Goal: Find specific page/section: Find specific page/section

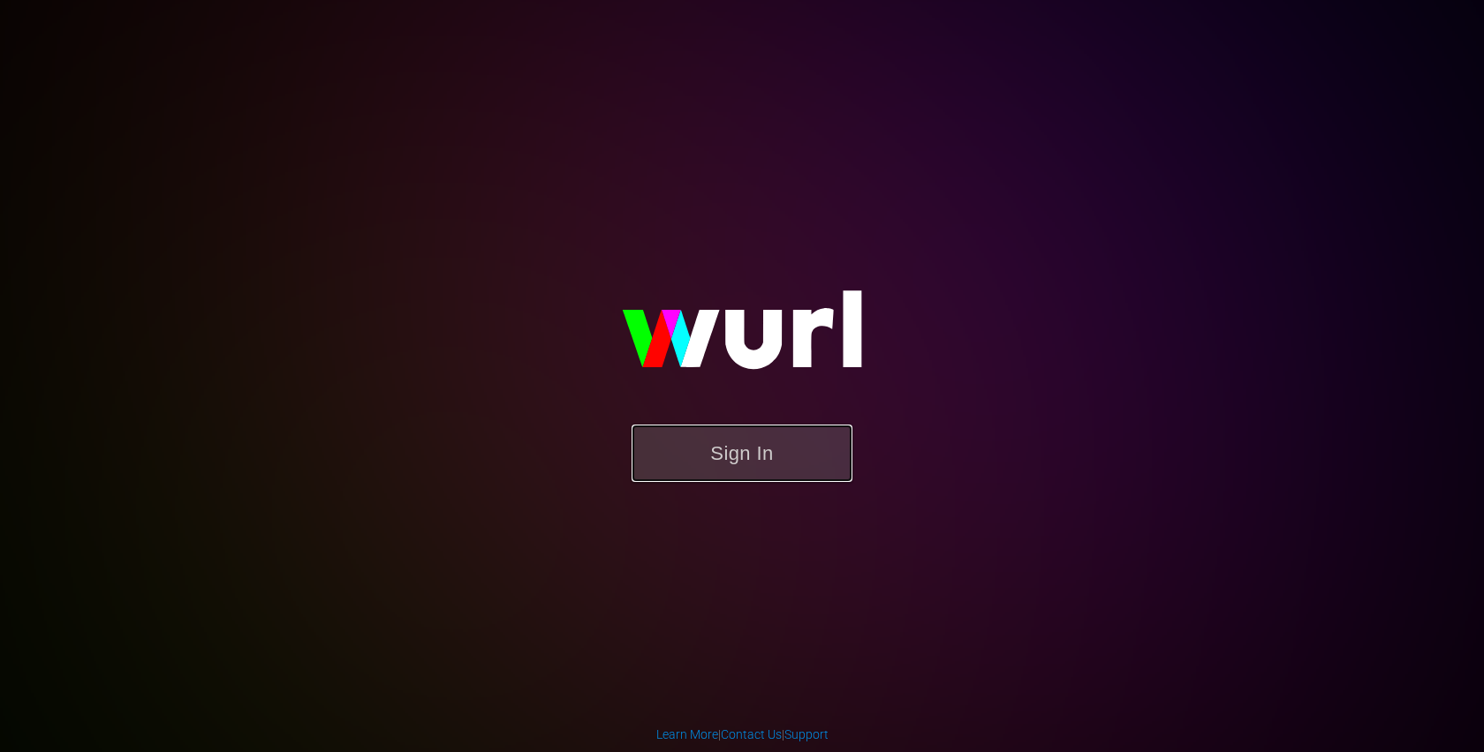
click at [715, 459] on button "Sign In" at bounding box center [741, 453] width 221 height 57
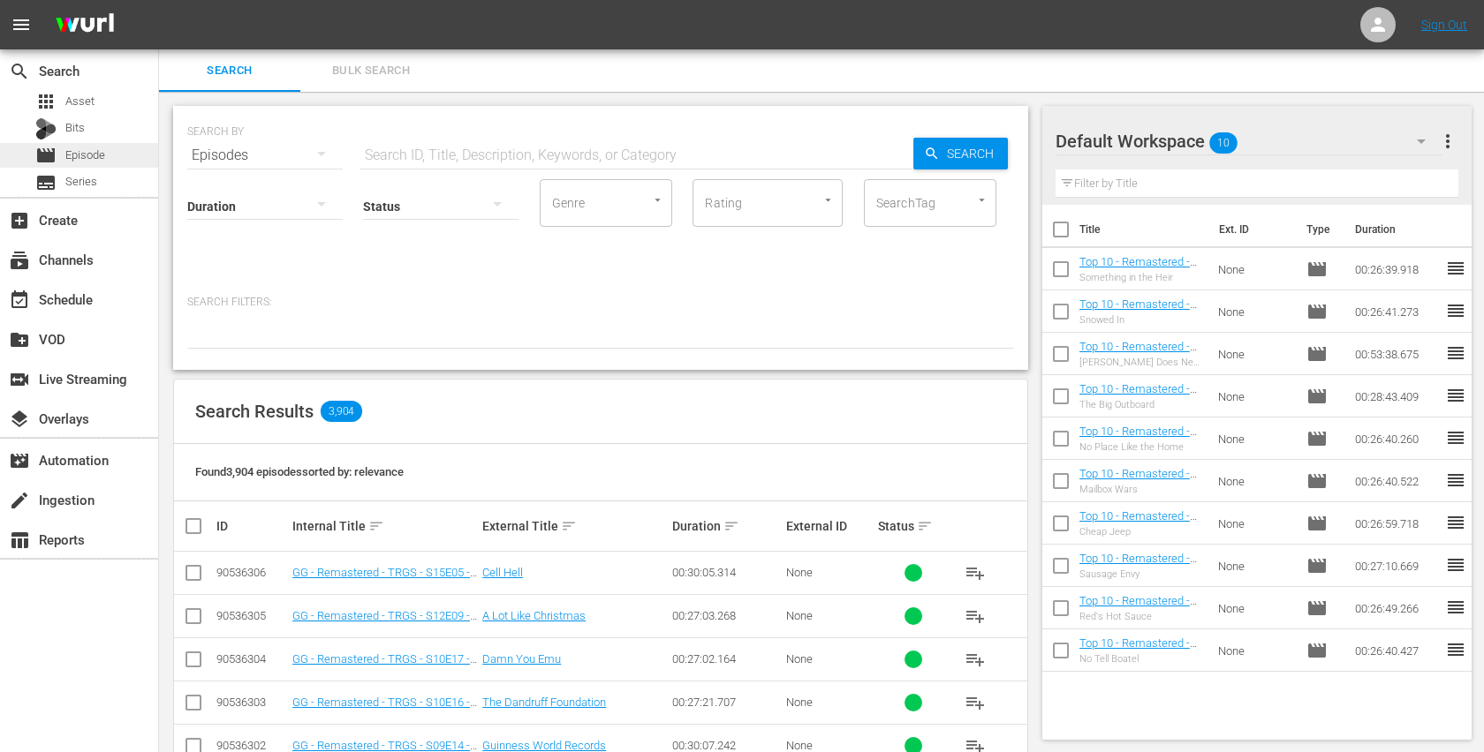
click at [104, 153] on span "Episode" at bounding box center [85, 156] width 40 height 18
click at [94, 101] on span "Asset" at bounding box center [79, 102] width 29 height 18
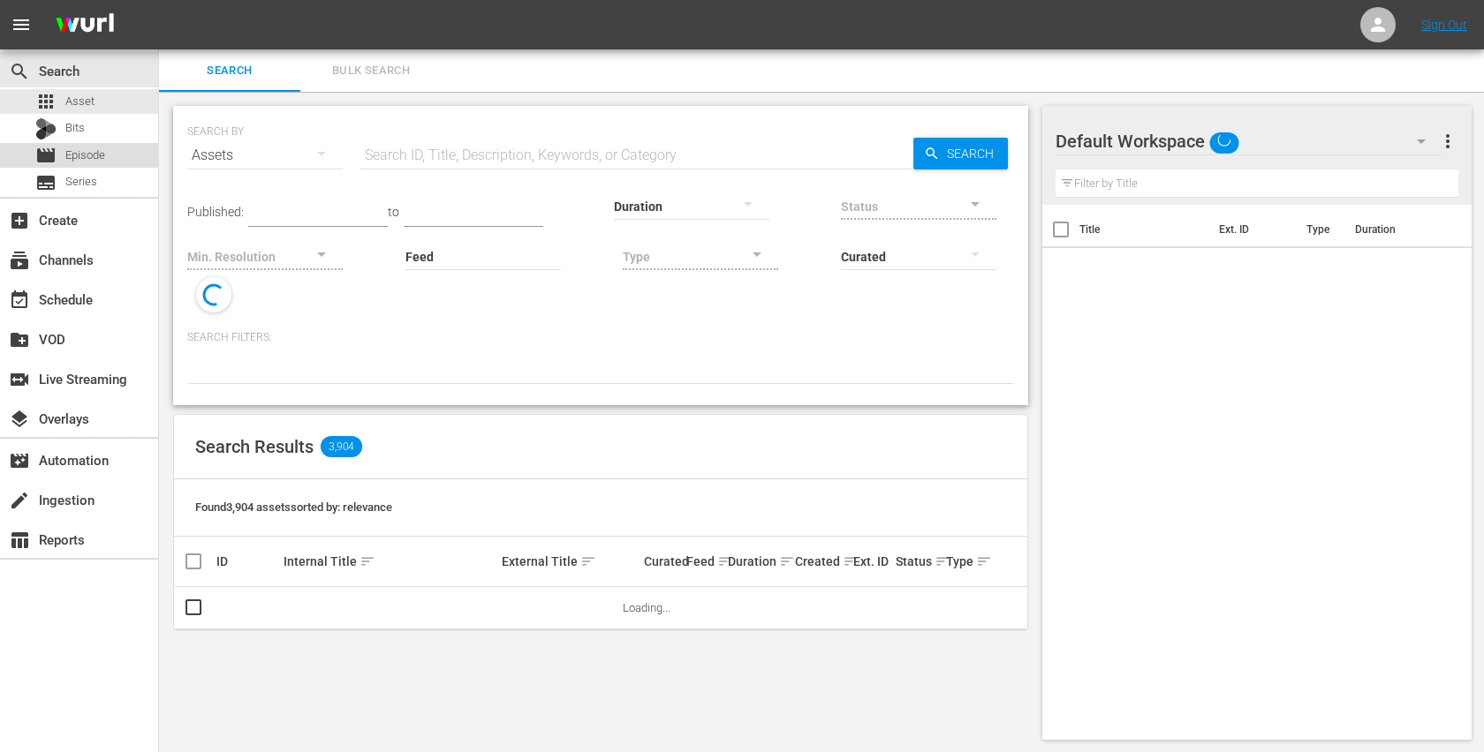
click at [86, 149] on span "Episode" at bounding box center [85, 156] width 40 height 18
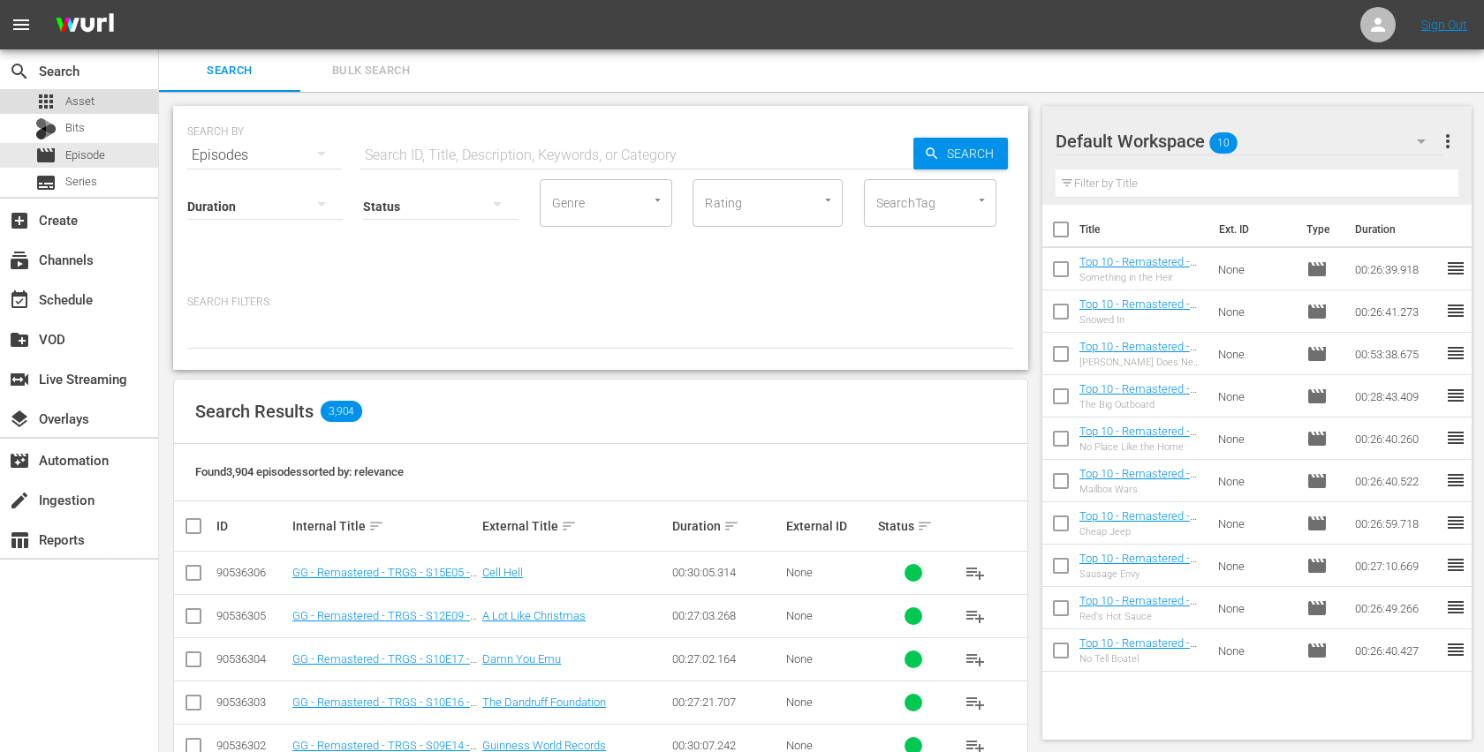
click at [86, 90] on div "apps Asset" at bounding box center [64, 101] width 59 height 25
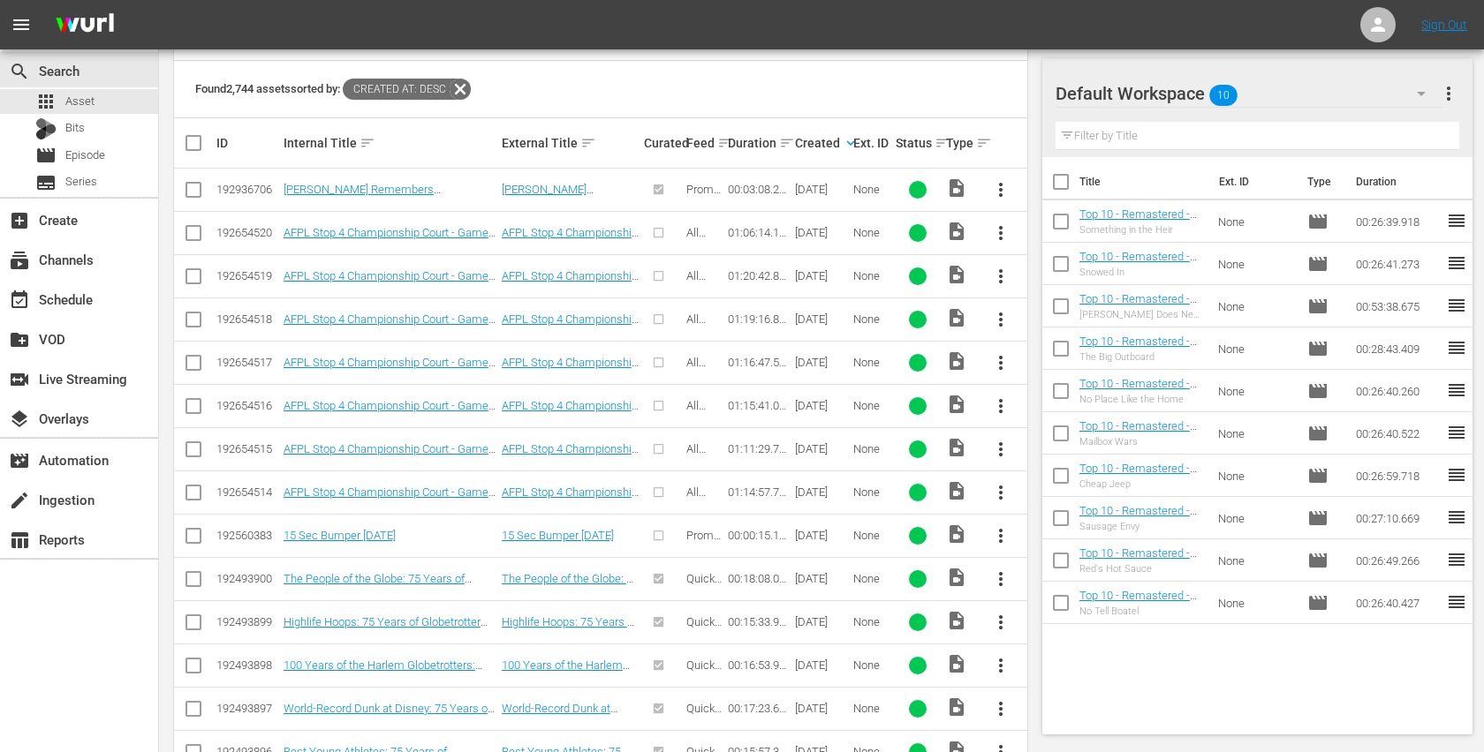
scroll to position [449, 0]
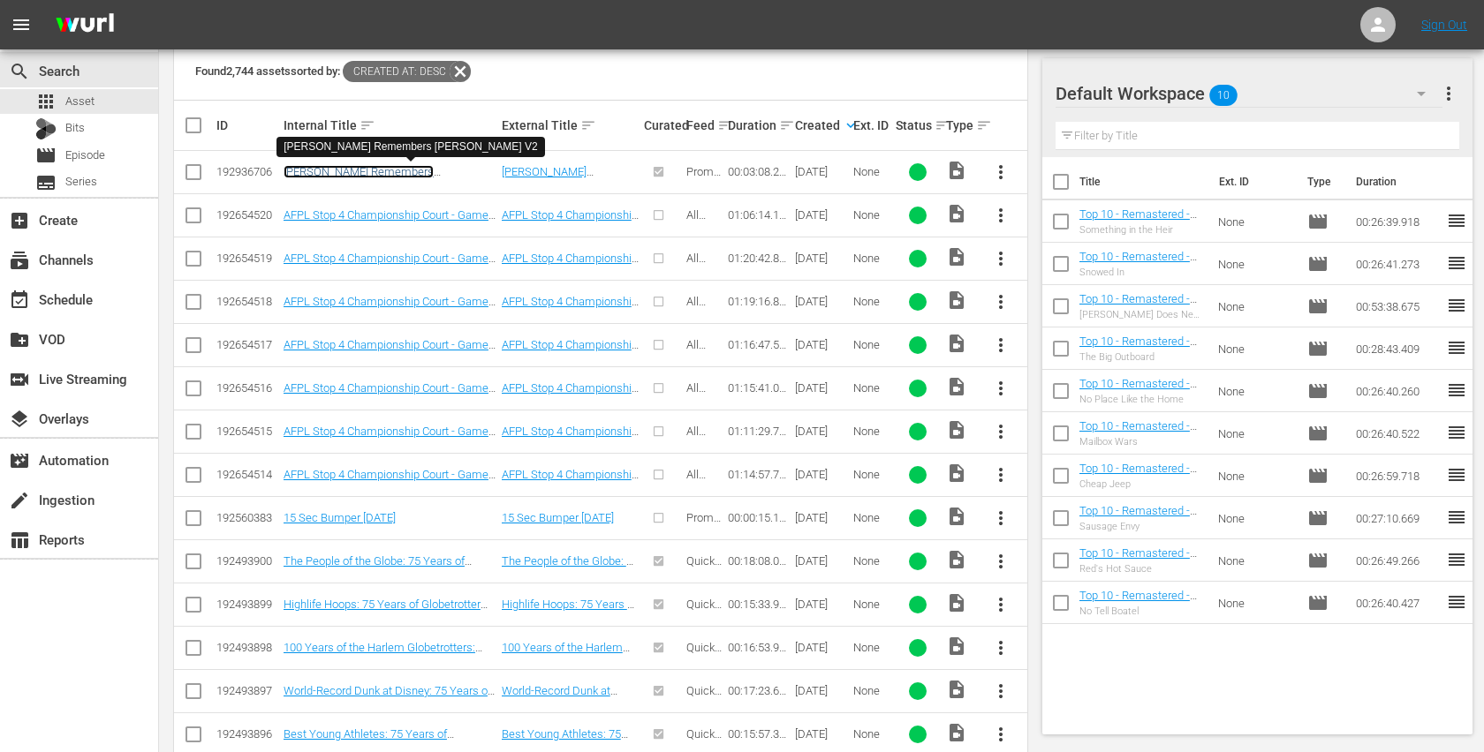
click at [433, 169] on link "[PERSON_NAME] Remembers [PERSON_NAME] V2" at bounding box center [358, 178] width 150 height 26
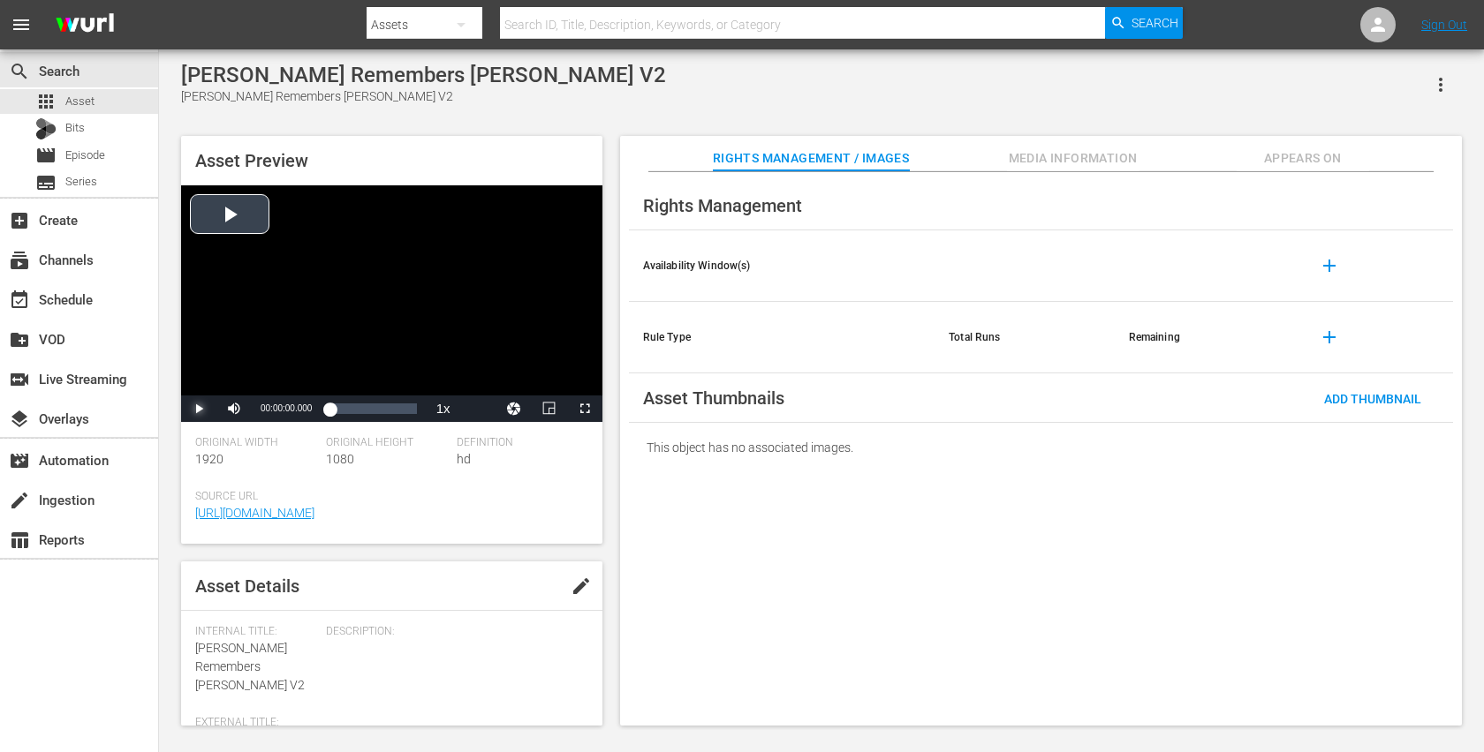
click at [199, 409] on span "Video Player" at bounding box center [199, 409] width 0 height 0
click at [585, 409] on span "Video Player" at bounding box center [585, 409] width 0 height 0
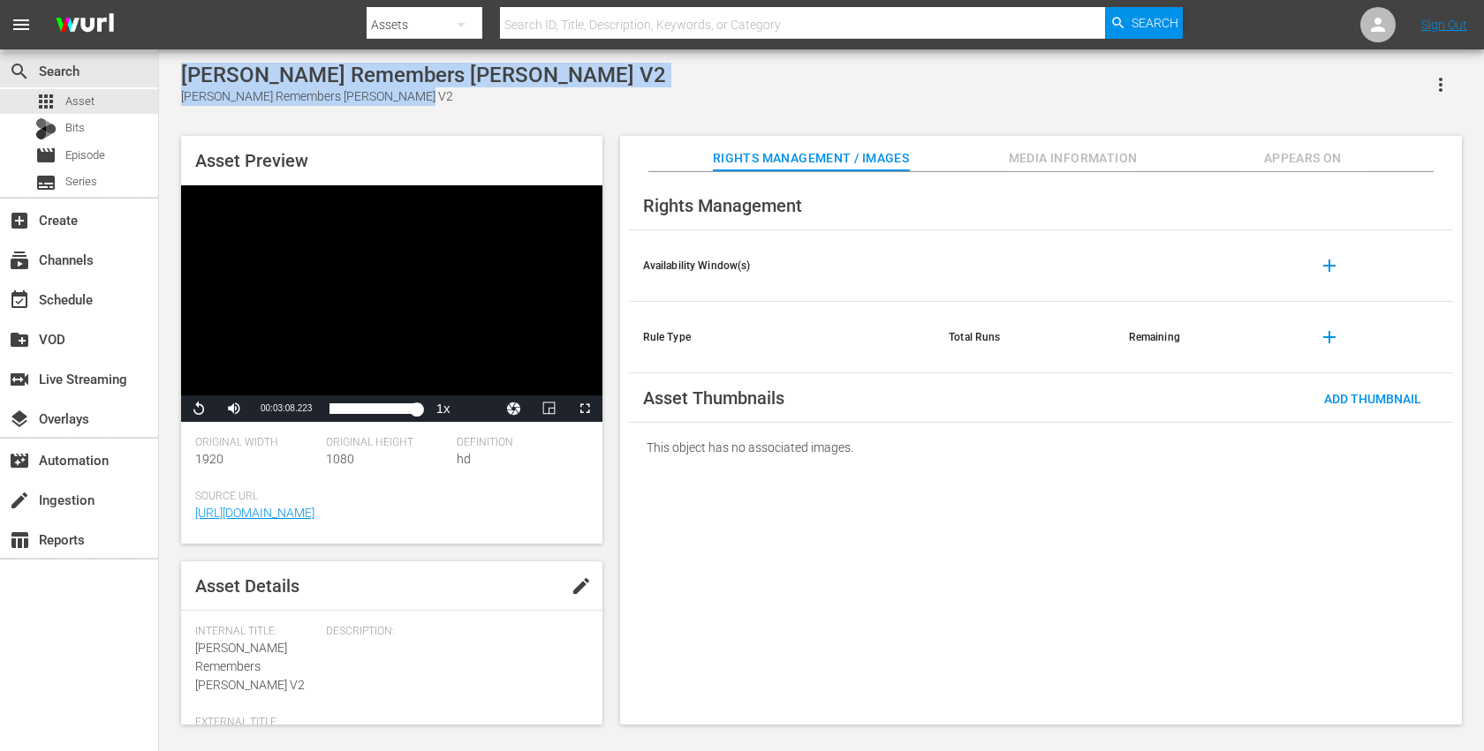
drag, startPoint x: 506, startPoint y: 102, endPoint x: 182, endPoint y: 73, distance: 325.3
click at [182, 73] on div "[PERSON_NAME] Remembers [PERSON_NAME] V2 [PERSON_NAME] Remembers [PERSON_NAME] …" at bounding box center [423, 84] width 485 height 43
click at [182, 73] on div "[PERSON_NAME] Remembers [PERSON_NAME] V2" at bounding box center [423, 75] width 485 height 25
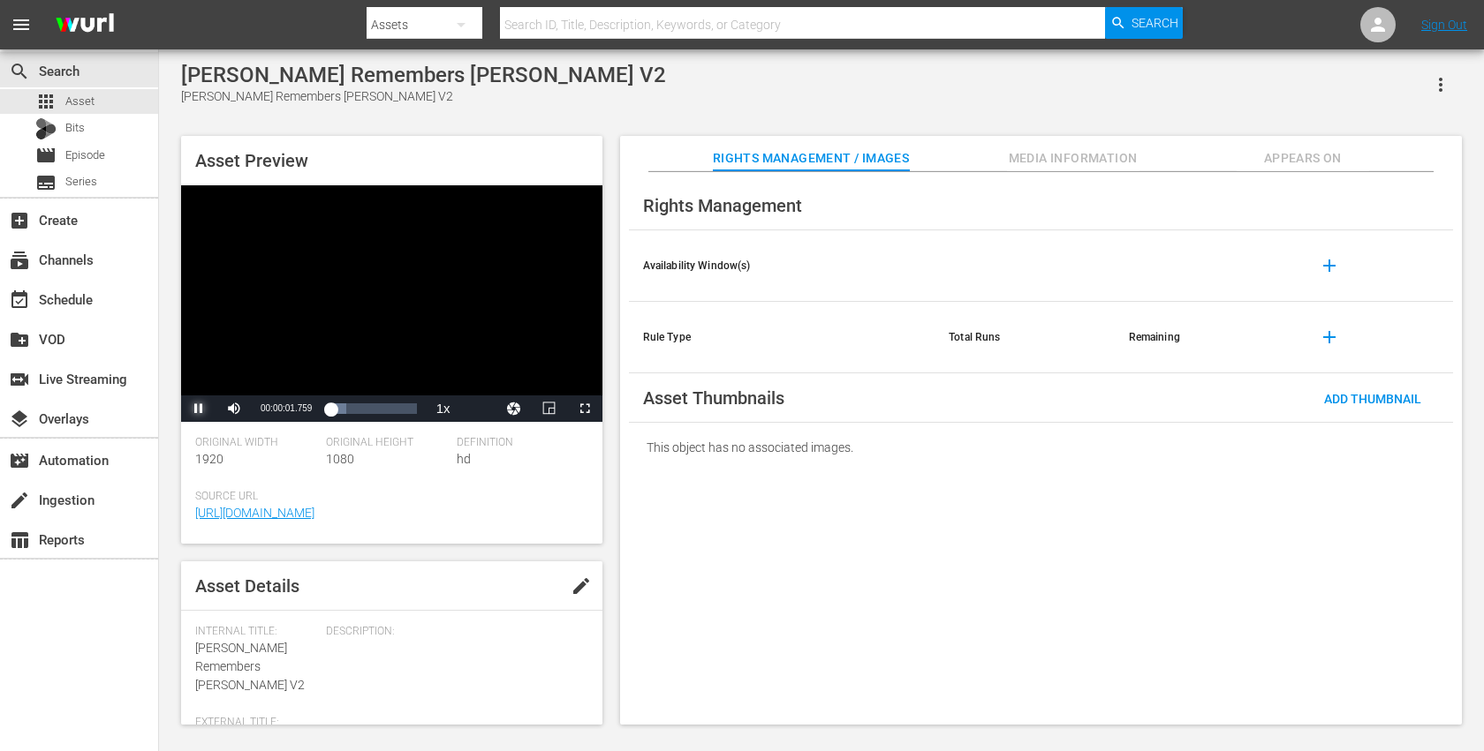
click at [199, 409] on span "Video Player" at bounding box center [199, 409] width 0 height 0
click at [543, 76] on div "[PERSON_NAME] Remembers [PERSON_NAME] V2" at bounding box center [423, 75] width 485 height 25
click at [199, 409] on span "Video Player" at bounding box center [199, 409] width 0 height 0
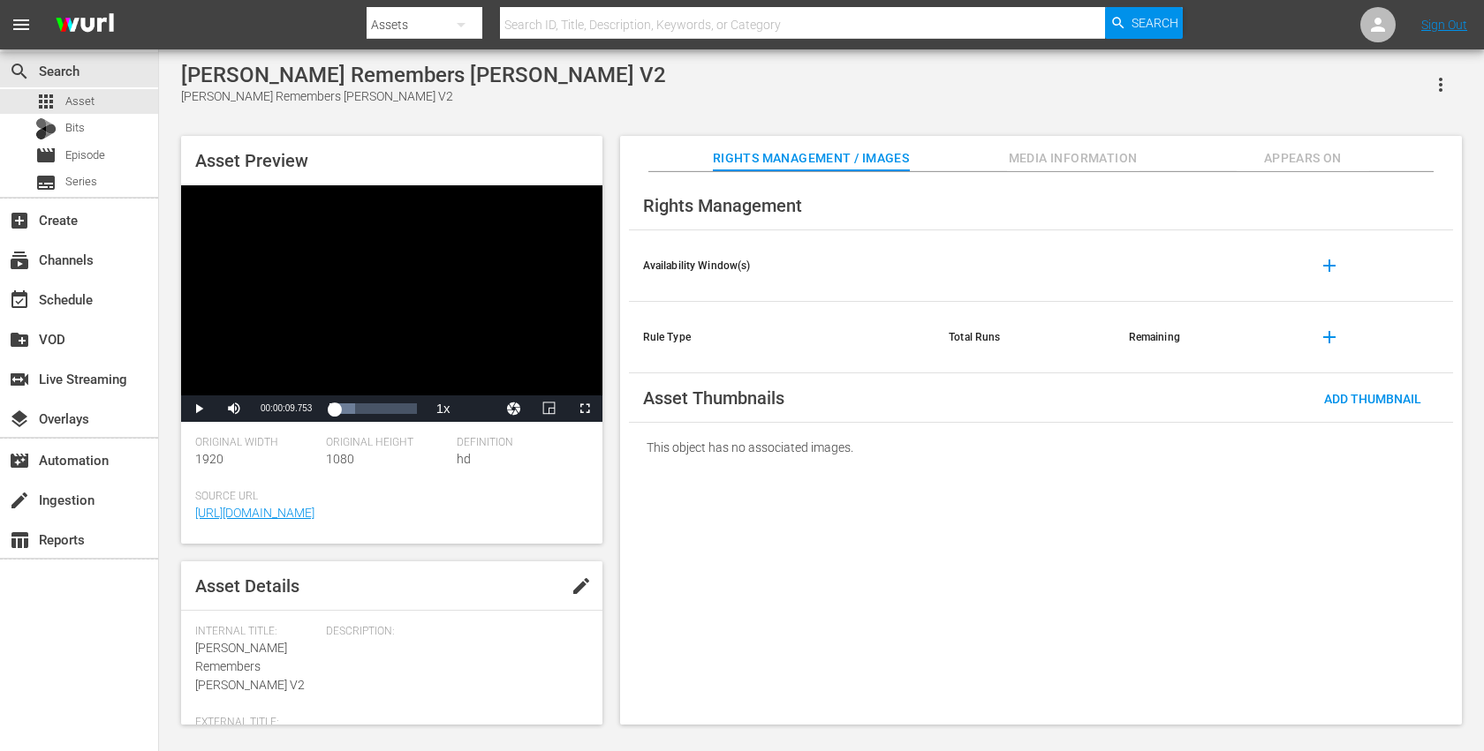
click at [742, 109] on div "[PERSON_NAME] Remembers [PERSON_NAME] V2 [PERSON_NAME] Remembers [PERSON_NAME] …" at bounding box center [821, 389] width 1298 height 653
click at [104, 89] on div "apps Asset" at bounding box center [79, 101] width 158 height 25
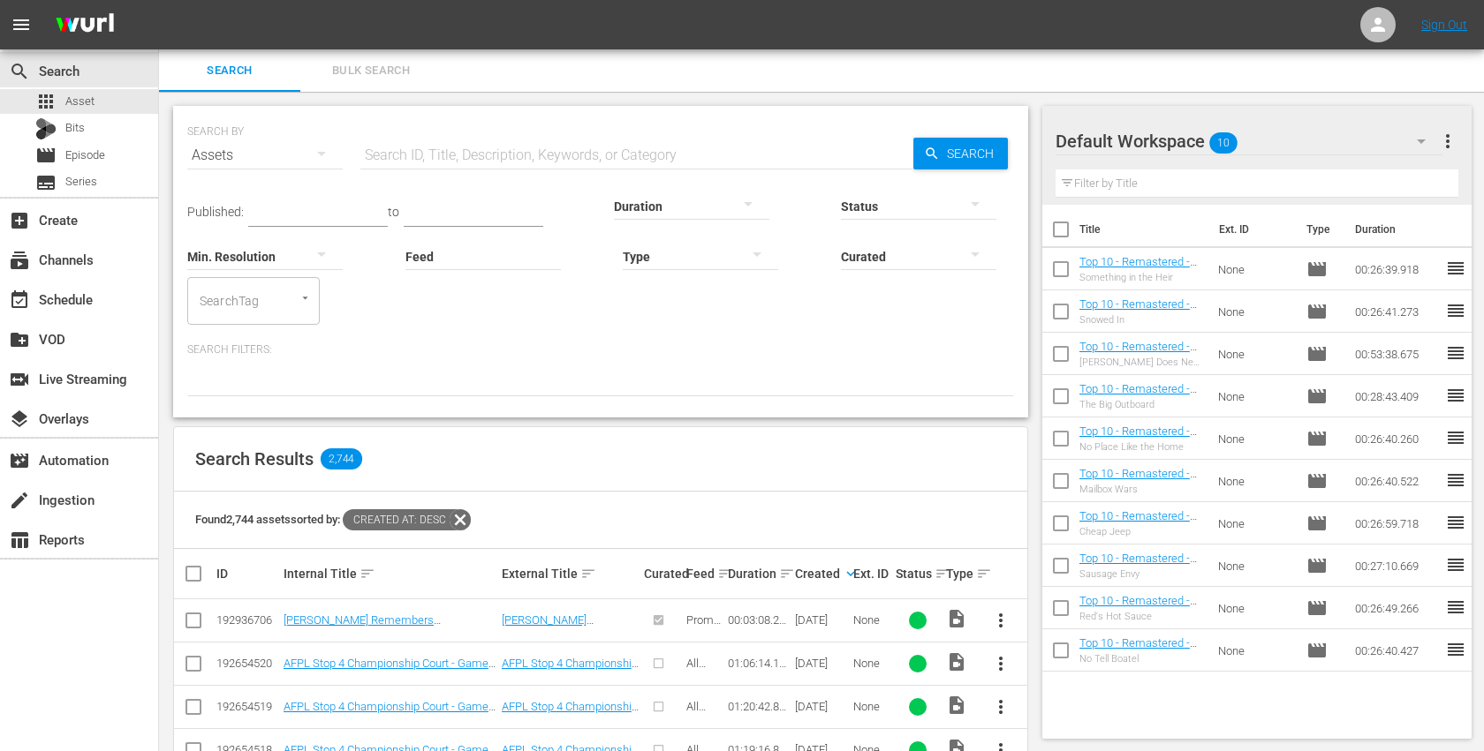
click at [1043, 237] on input "checkbox" at bounding box center [1060, 233] width 37 height 37
checkbox input "true"
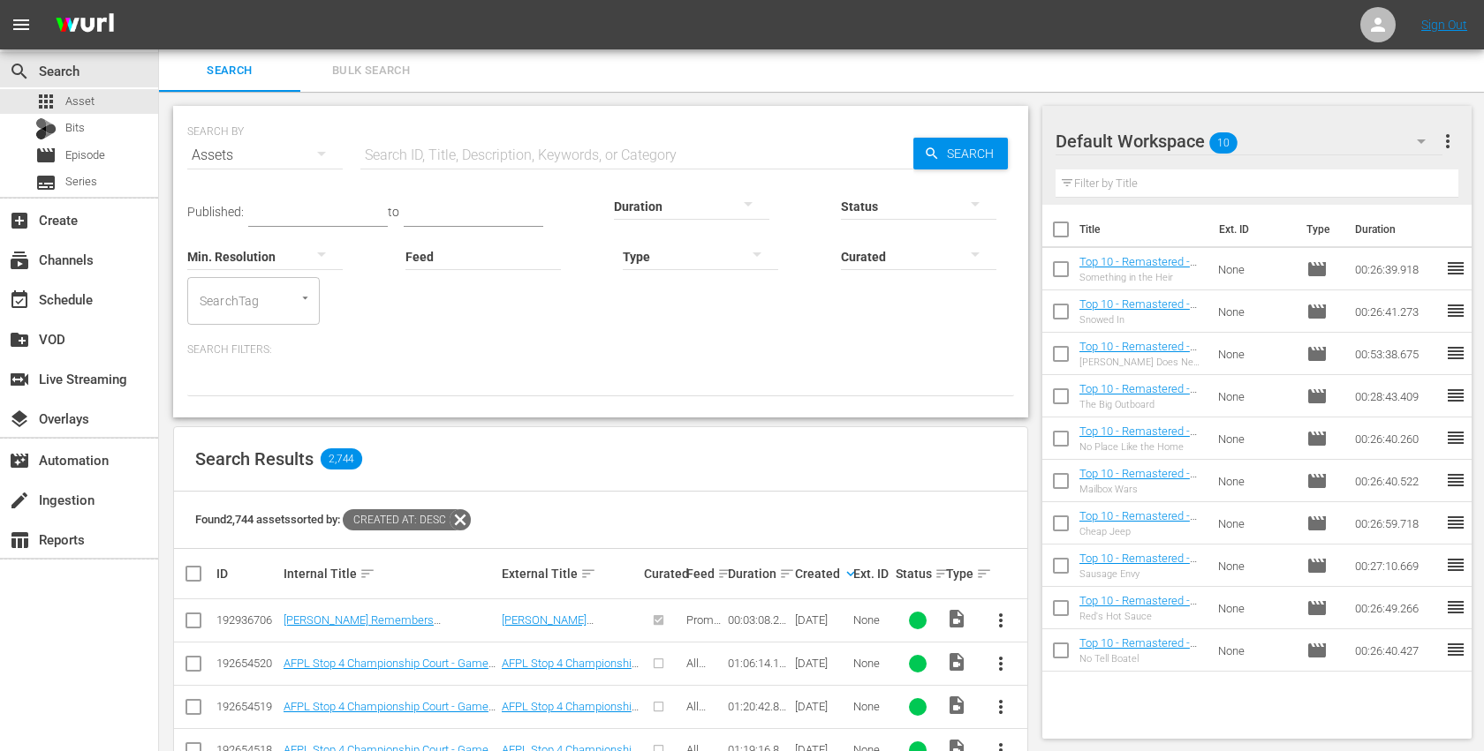
checkbox input "true"
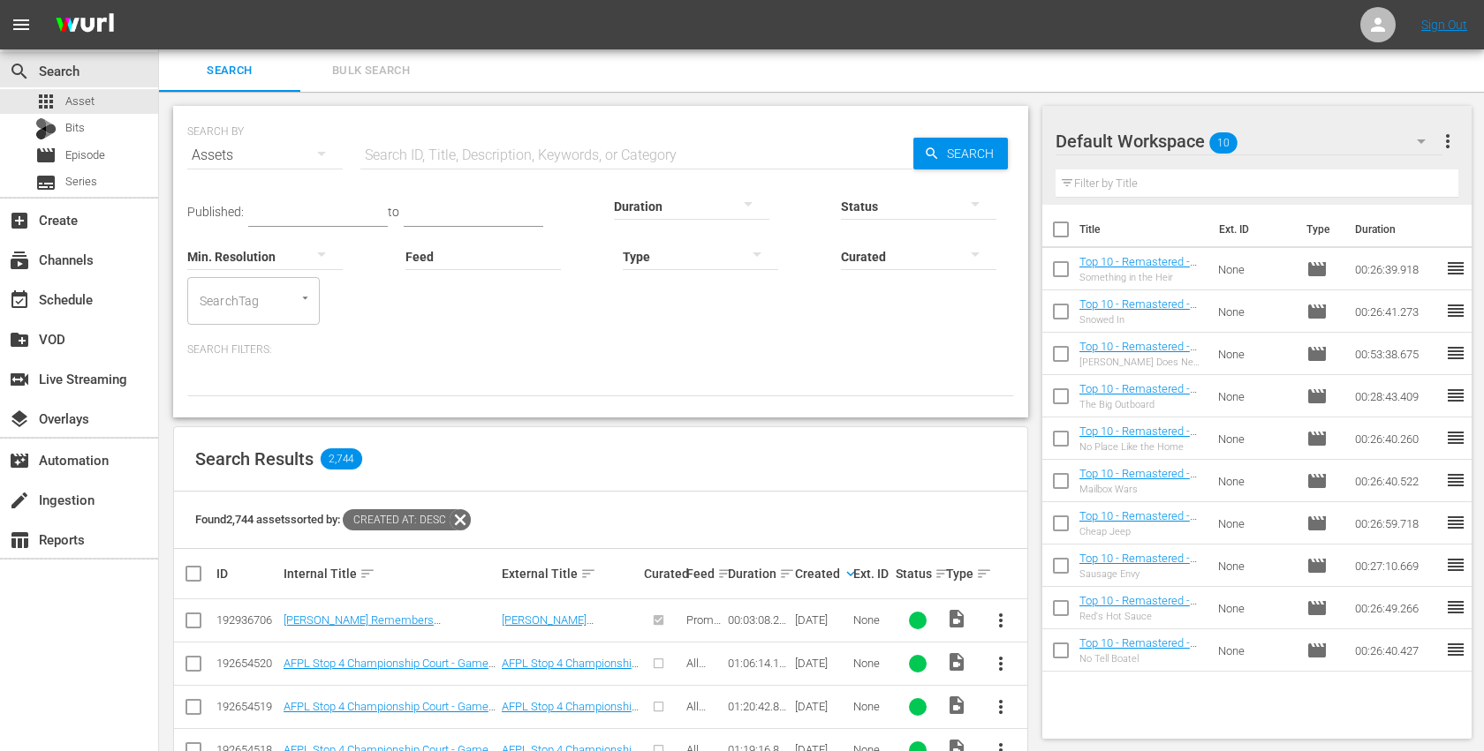
checkbox input "true"
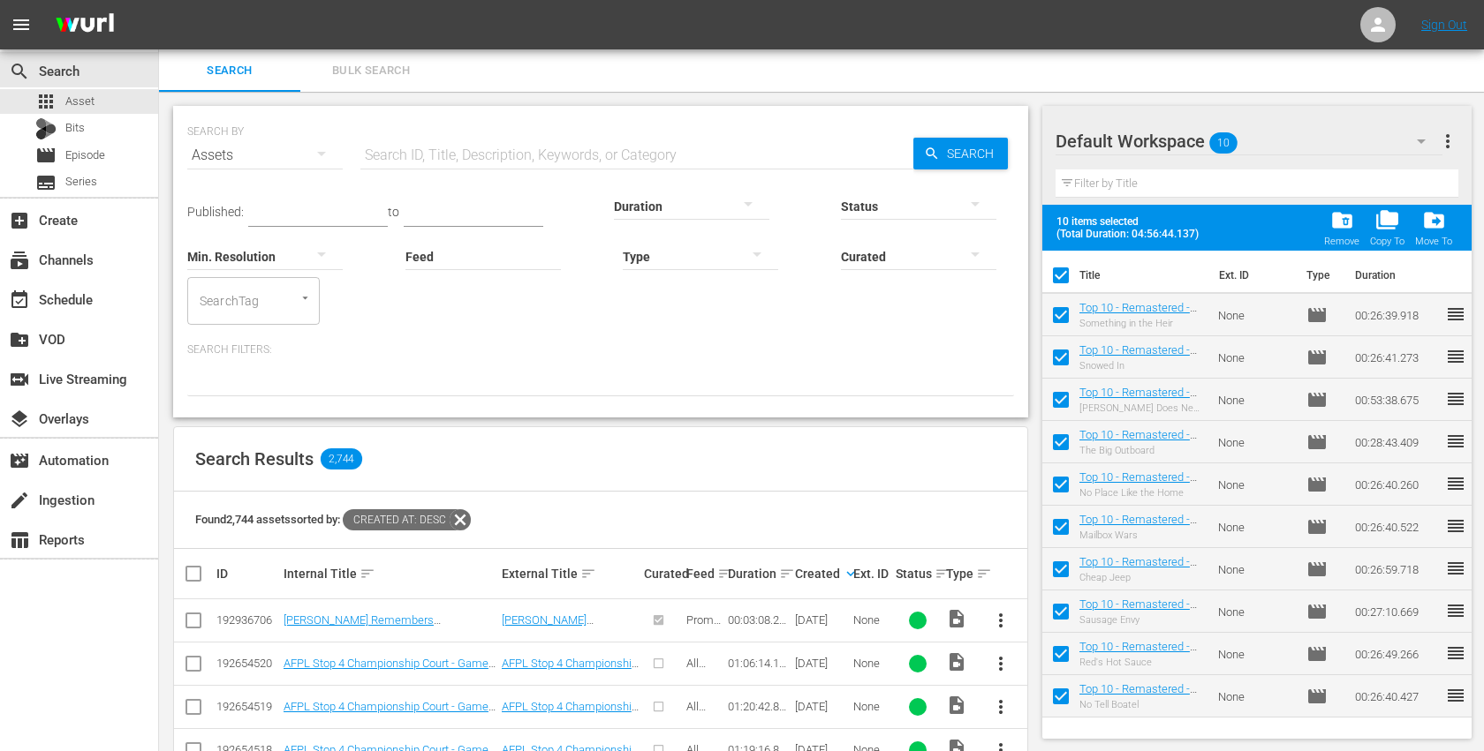
click at [1046, 234] on div "10 items selected (Total Duration: 04:56:44.137) folder_delete Remove folder_co…" at bounding box center [1257, 228] width 430 height 46
click at [1058, 273] on input "checkbox" at bounding box center [1060, 279] width 37 height 37
checkbox input "false"
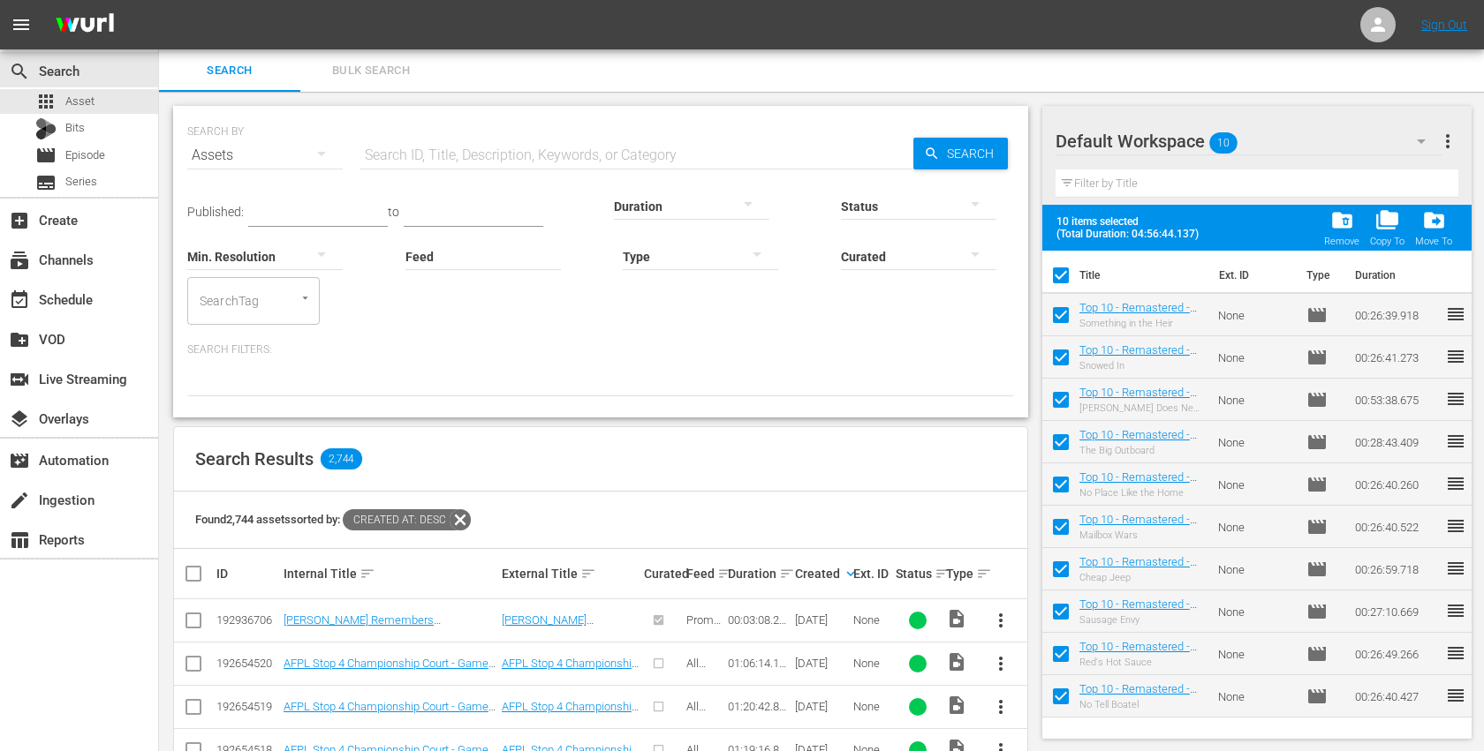
checkbox input "false"
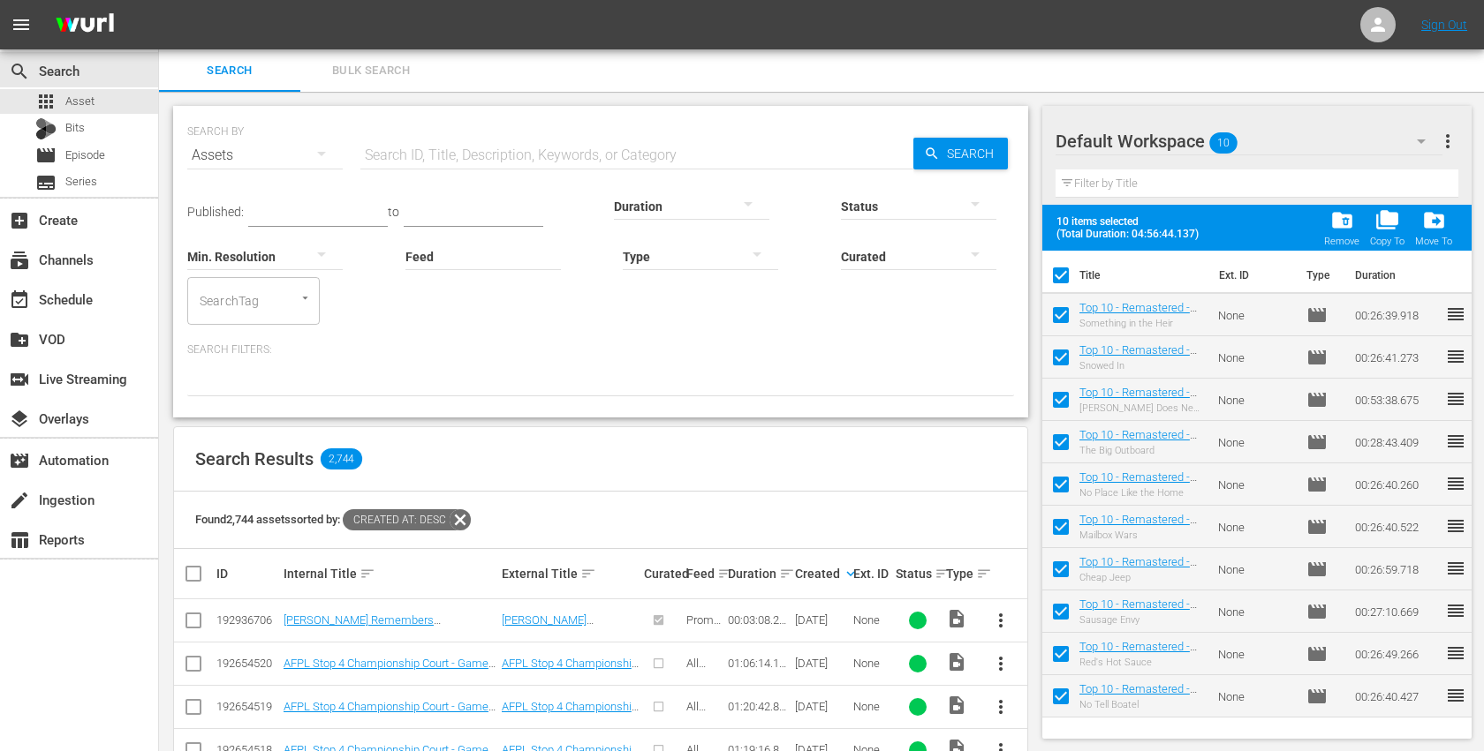
checkbox input "false"
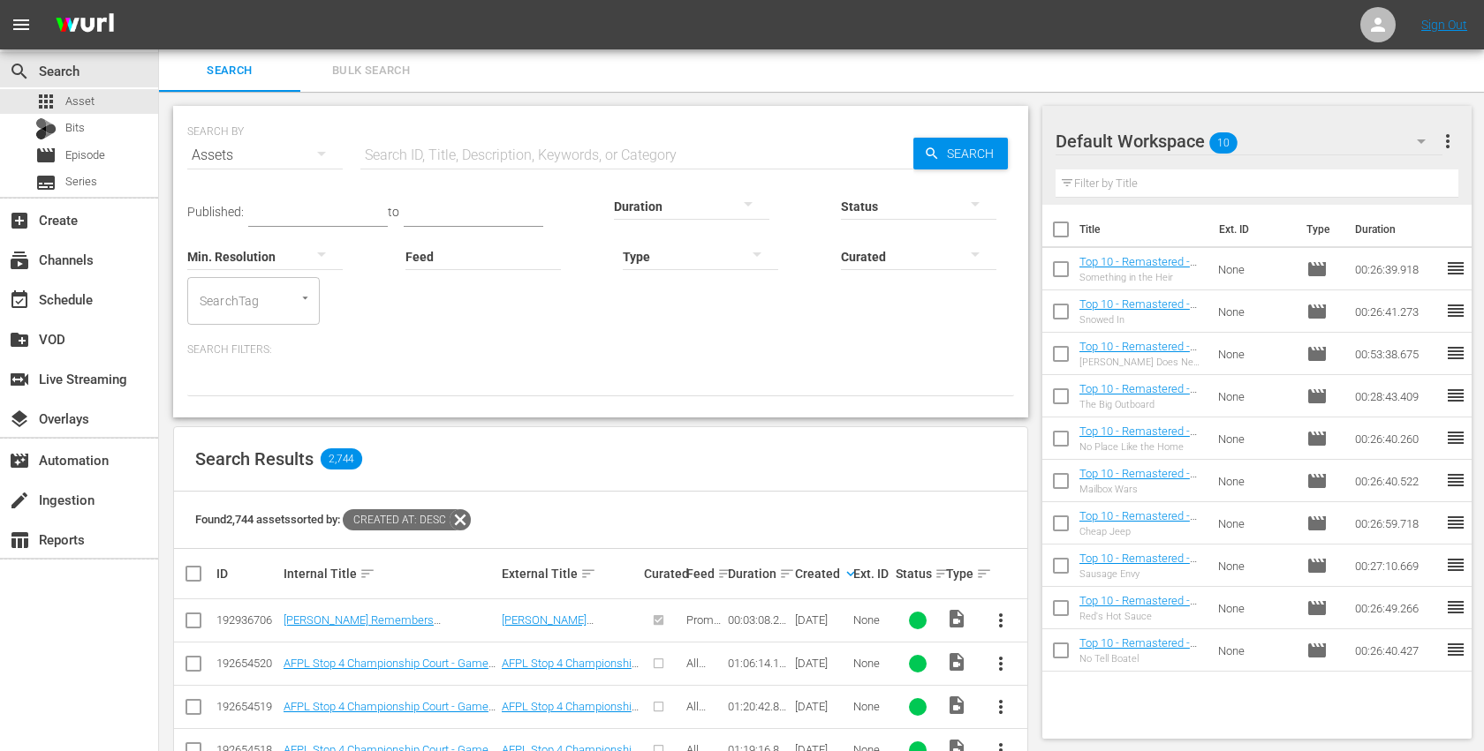
click at [75, 103] on span "Asset" at bounding box center [79, 102] width 29 height 18
click at [729, 430] on div "Search Results 2,744" at bounding box center [600, 459] width 853 height 64
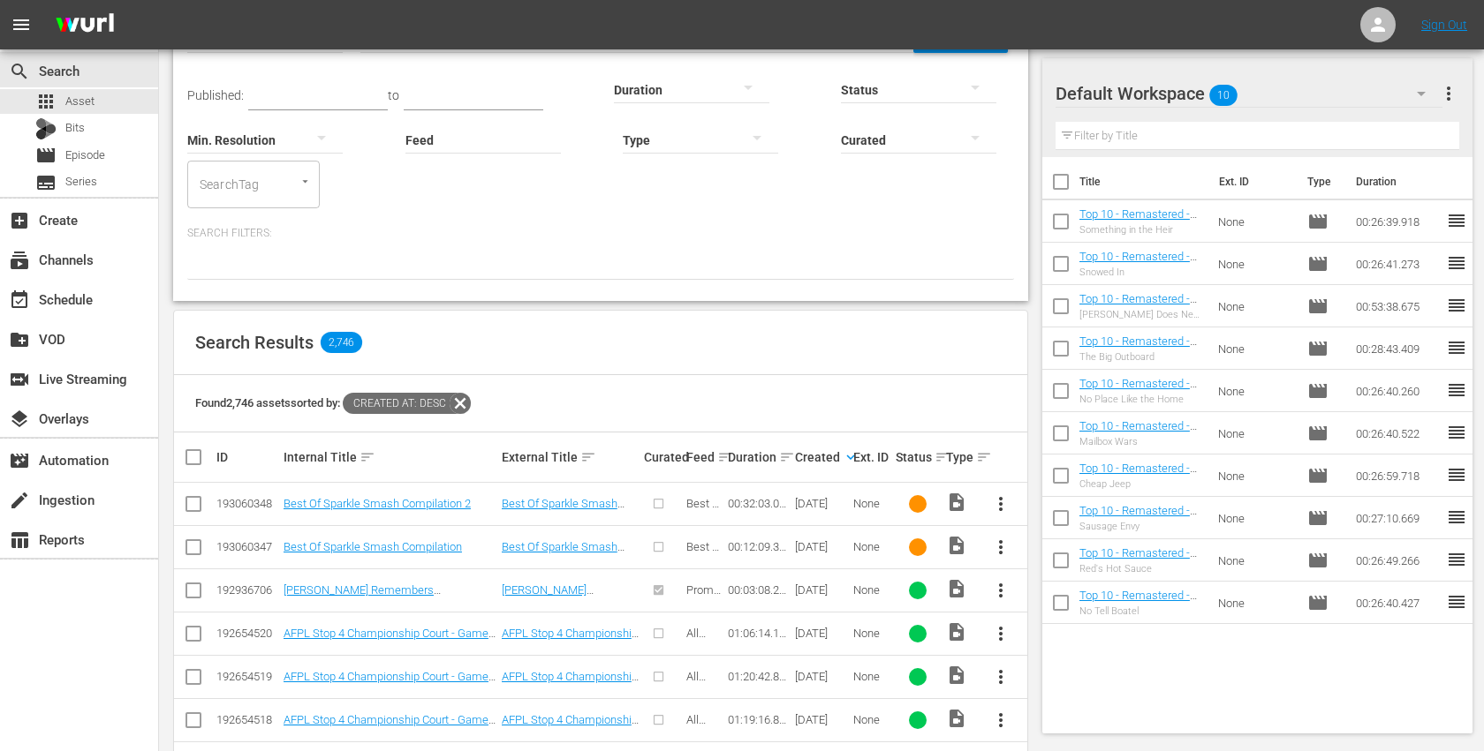
scroll to position [146, 0]
